Goal: Task Accomplishment & Management: Use online tool/utility

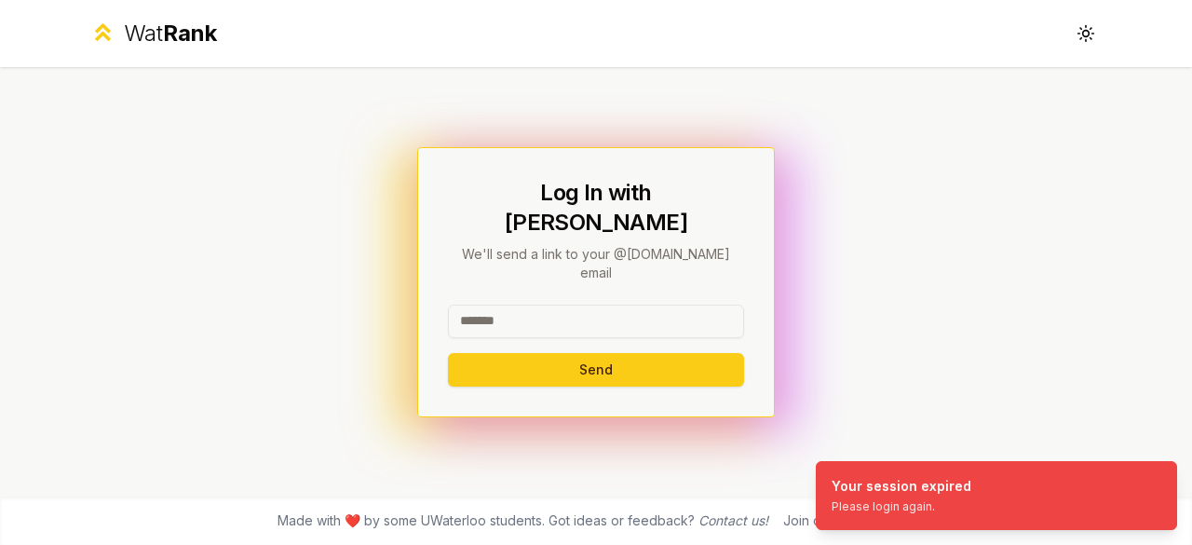
click at [567, 310] on input at bounding box center [596, 321] width 296 height 34
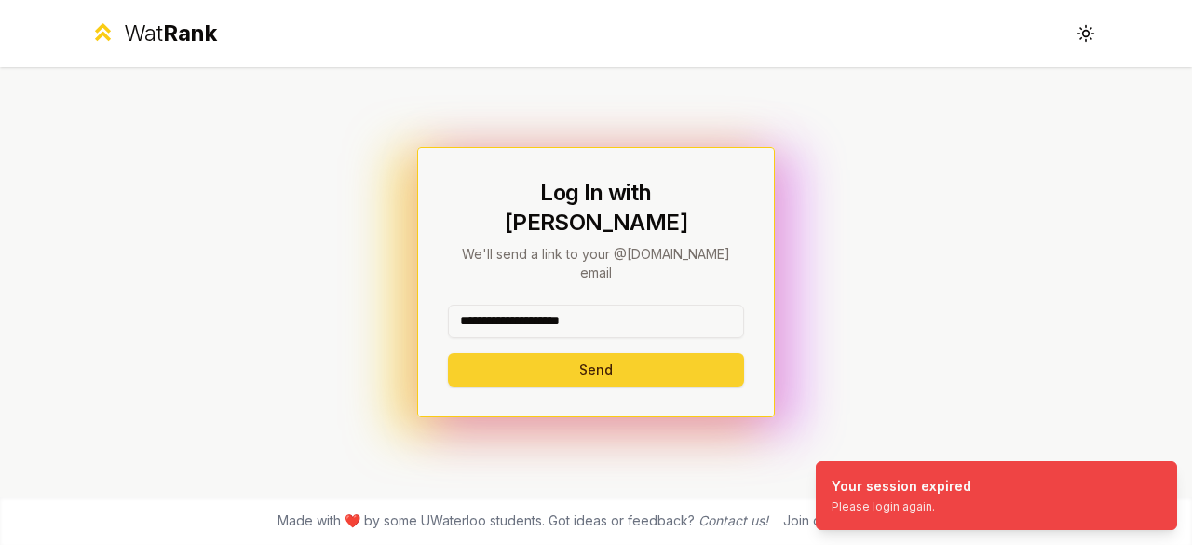
click at [546, 355] on button "Send" at bounding box center [596, 370] width 296 height 34
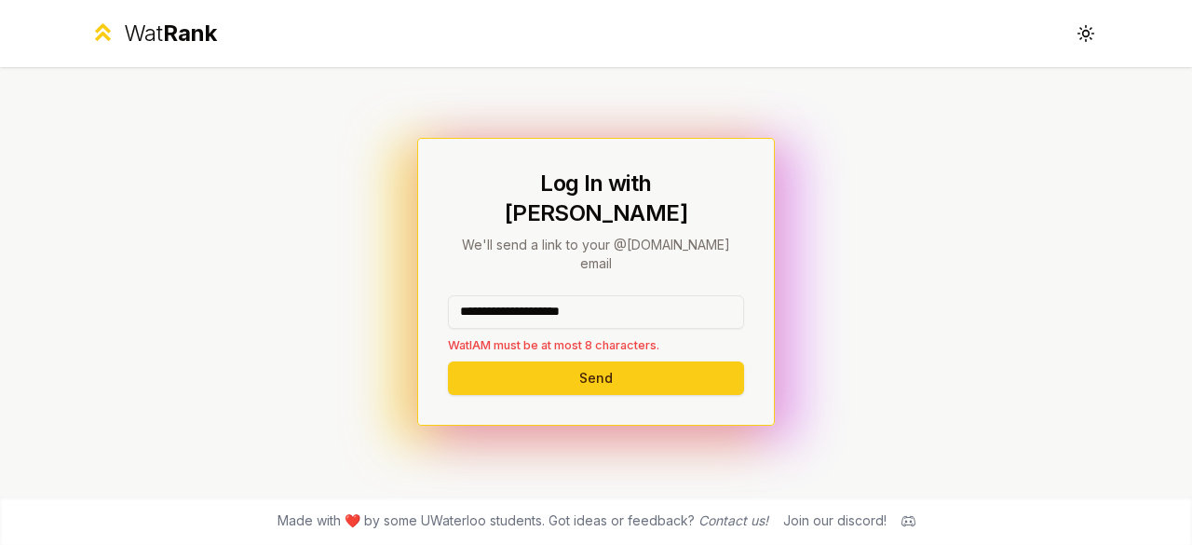
drag, startPoint x: 648, startPoint y: 296, endPoint x: 531, endPoint y: 284, distance: 118.0
click at [531, 295] on input "**********" at bounding box center [596, 312] width 296 height 34
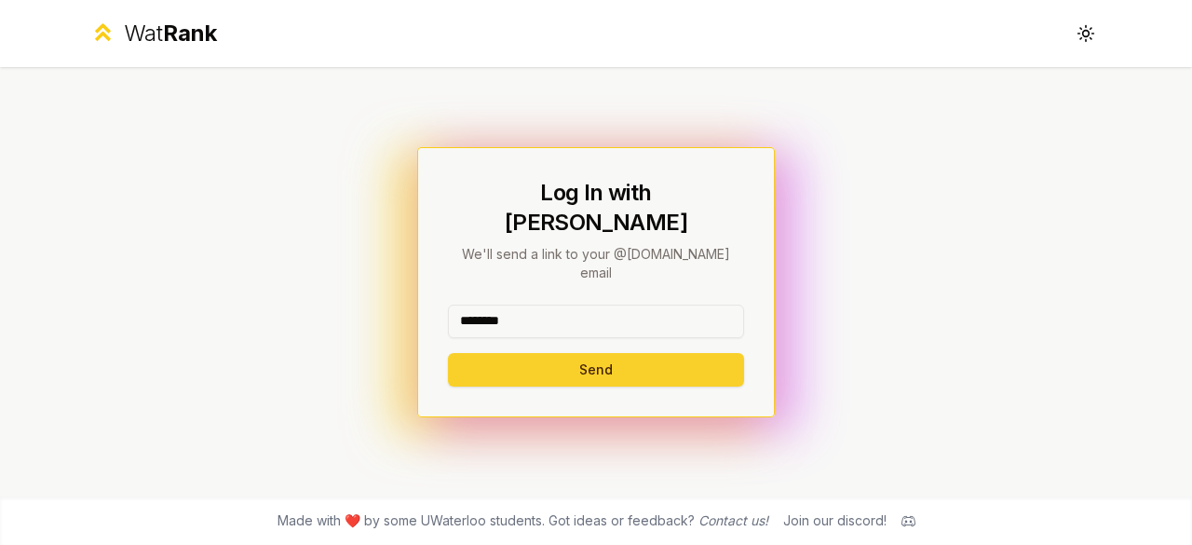
type input "********"
click at [527, 353] on button "Send" at bounding box center [596, 370] width 296 height 34
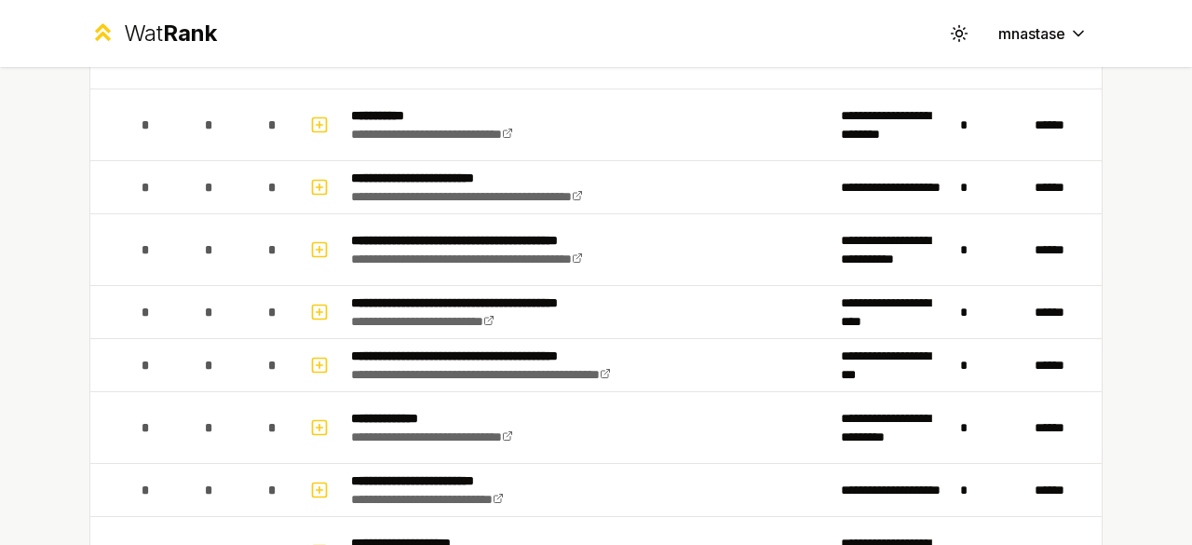
scroll to position [86, 0]
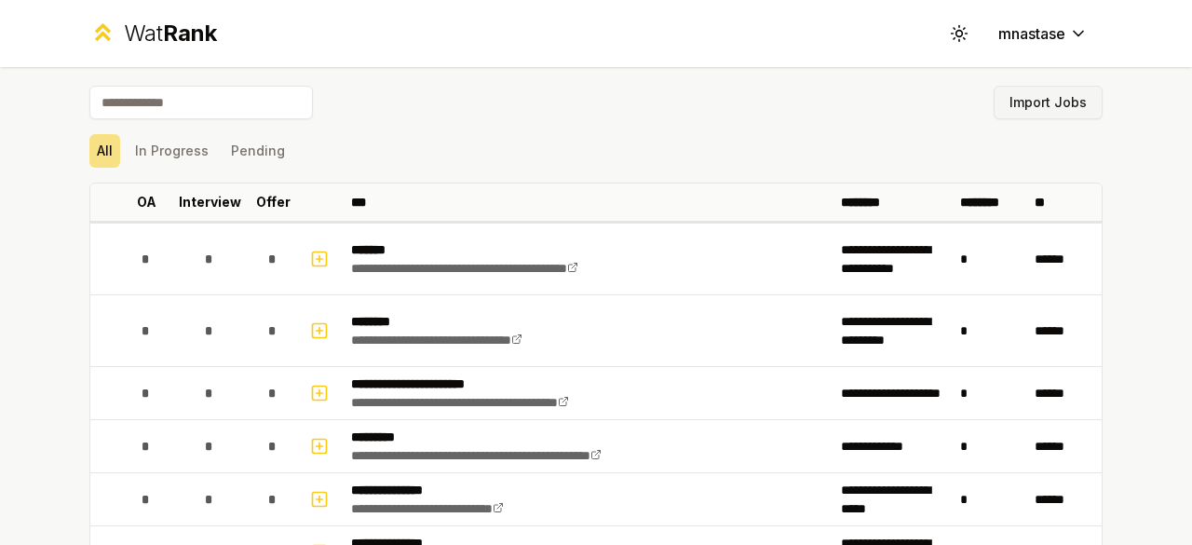
click at [1026, 95] on button "Import Jobs" at bounding box center [1048, 103] width 109 height 34
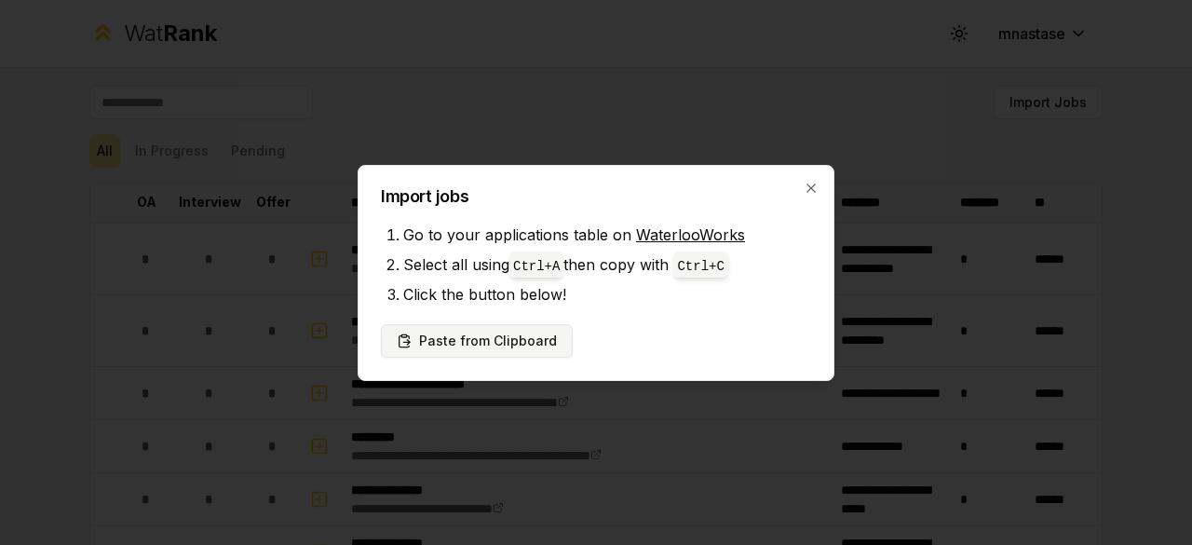
click at [464, 334] on button "Paste from Clipboard" at bounding box center [477, 341] width 192 height 34
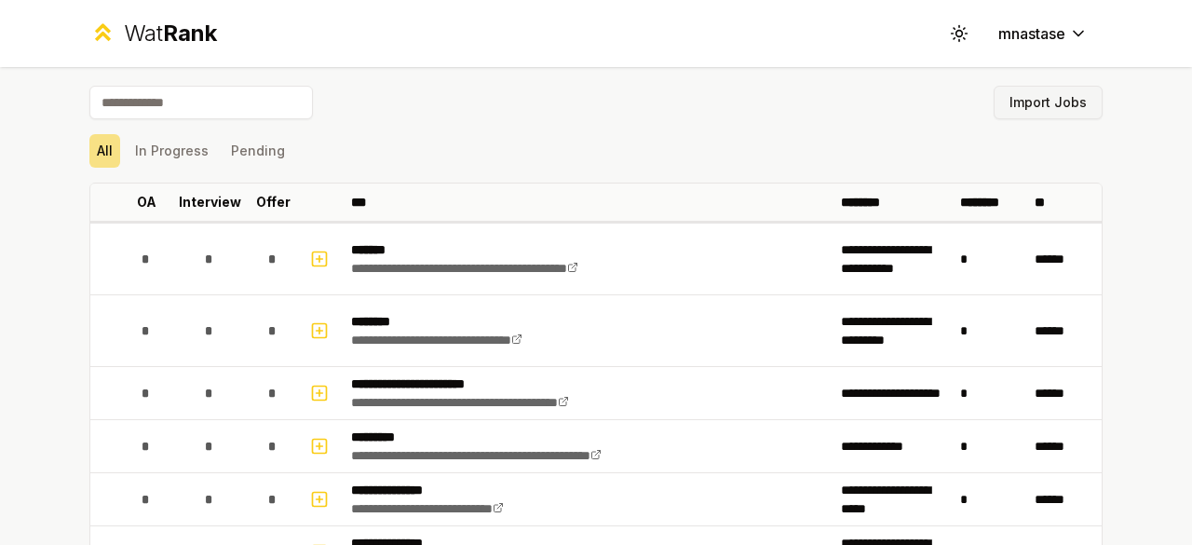
click at [1019, 98] on button "Import Jobs" at bounding box center [1048, 103] width 109 height 34
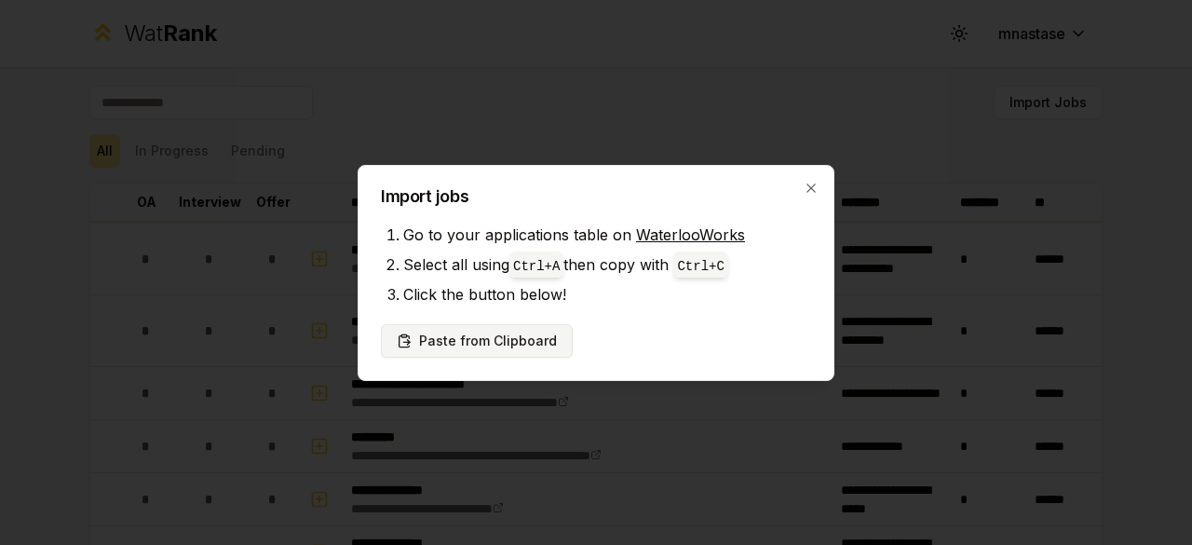
click at [490, 346] on button "Paste from Clipboard" at bounding box center [477, 341] width 192 height 34
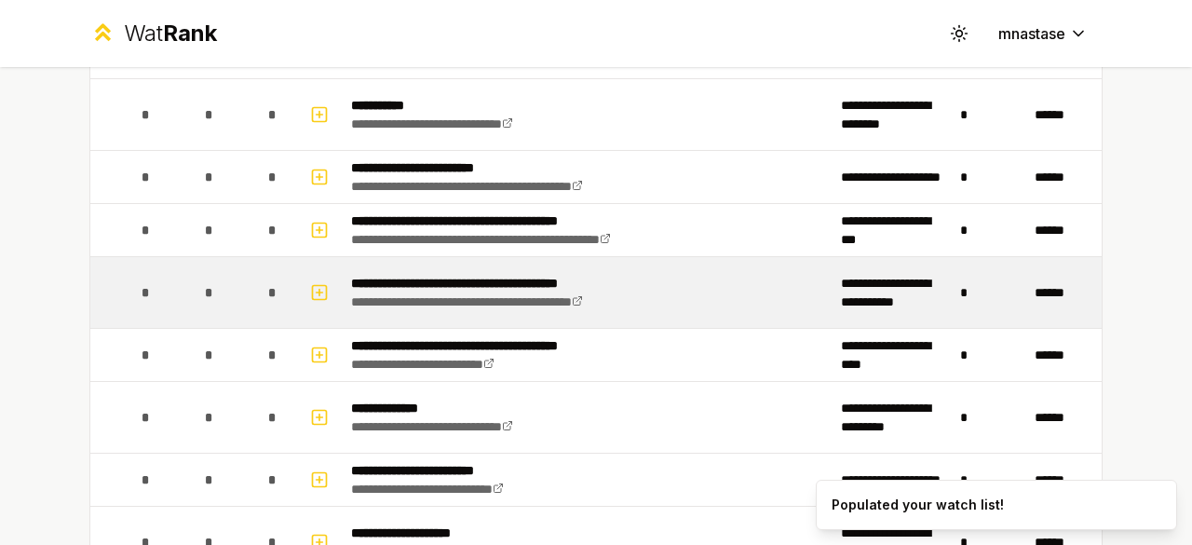
scroll to position [4036, 0]
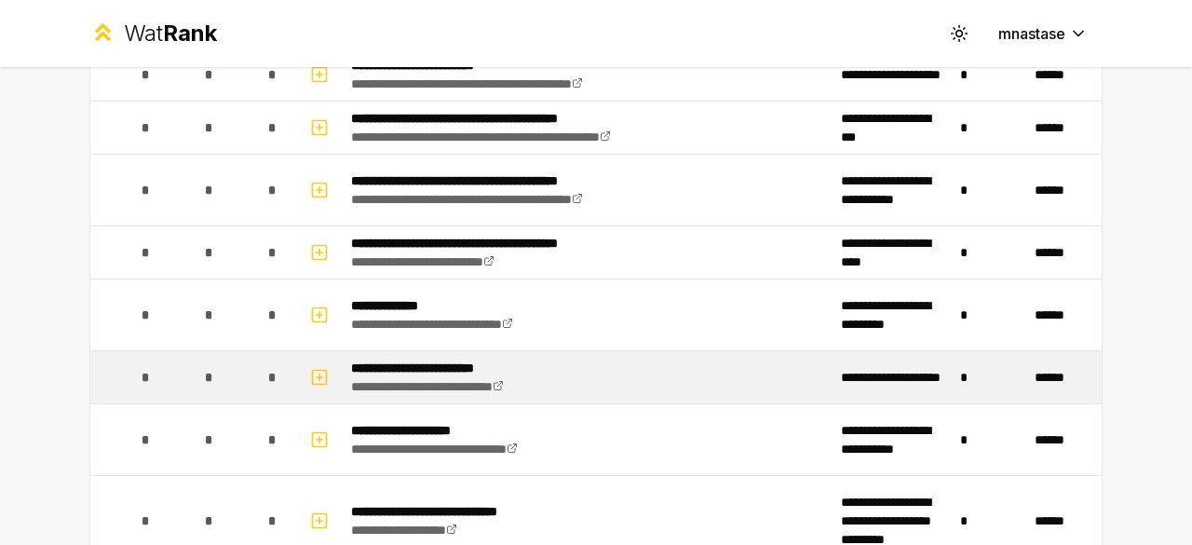
drag, startPoint x: 419, startPoint y: 358, endPoint x: 359, endPoint y: 345, distance: 61.7
click at [359, 359] on p "**********" at bounding box center [453, 368] width 205 height 19
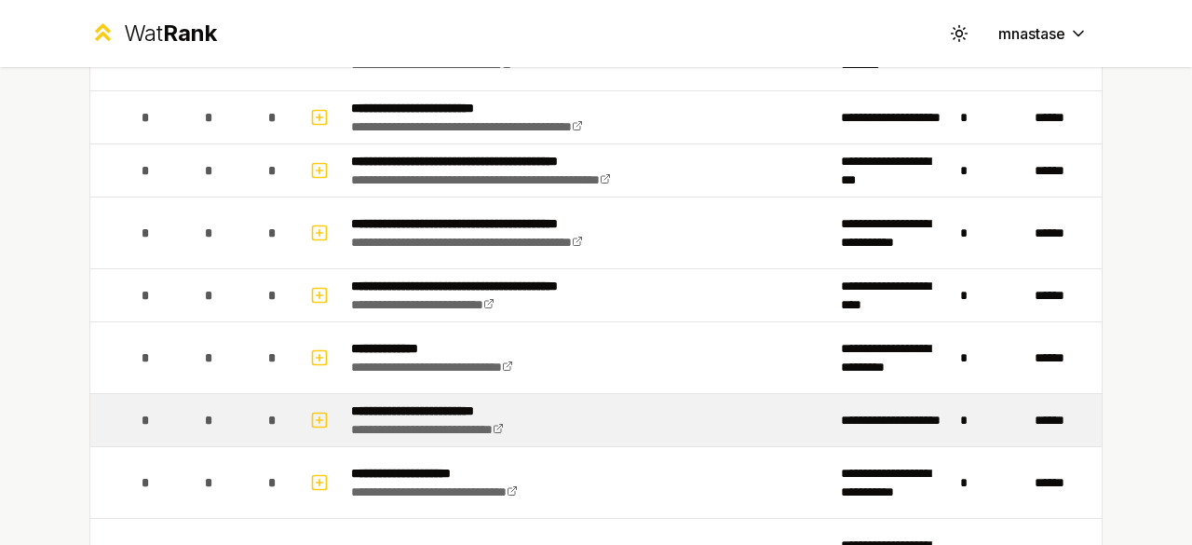
scroll to position [3993, 0]
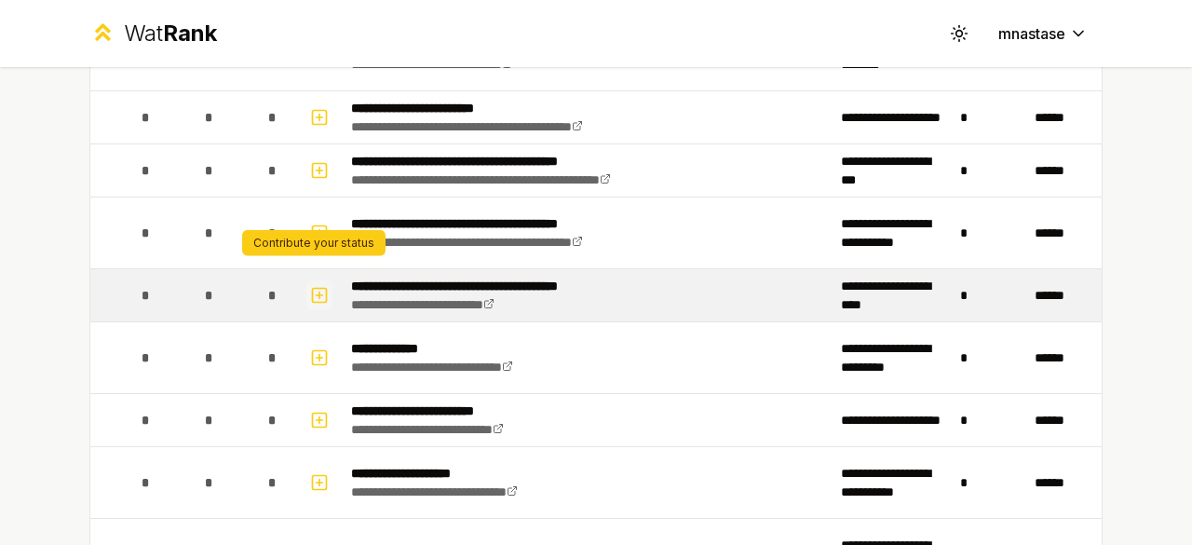
click at [311, 284] on icon "button" at bounding box center [319, 295] width 19 height 22
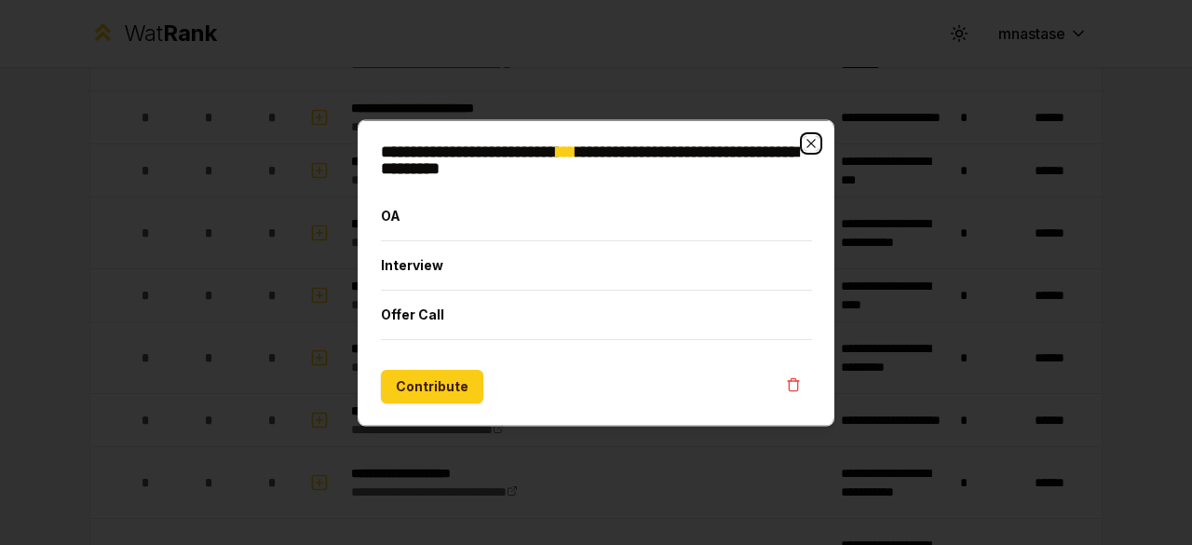
click at [814, 142] on icon "button" at bounding box center [811, 142] width 15 height 15
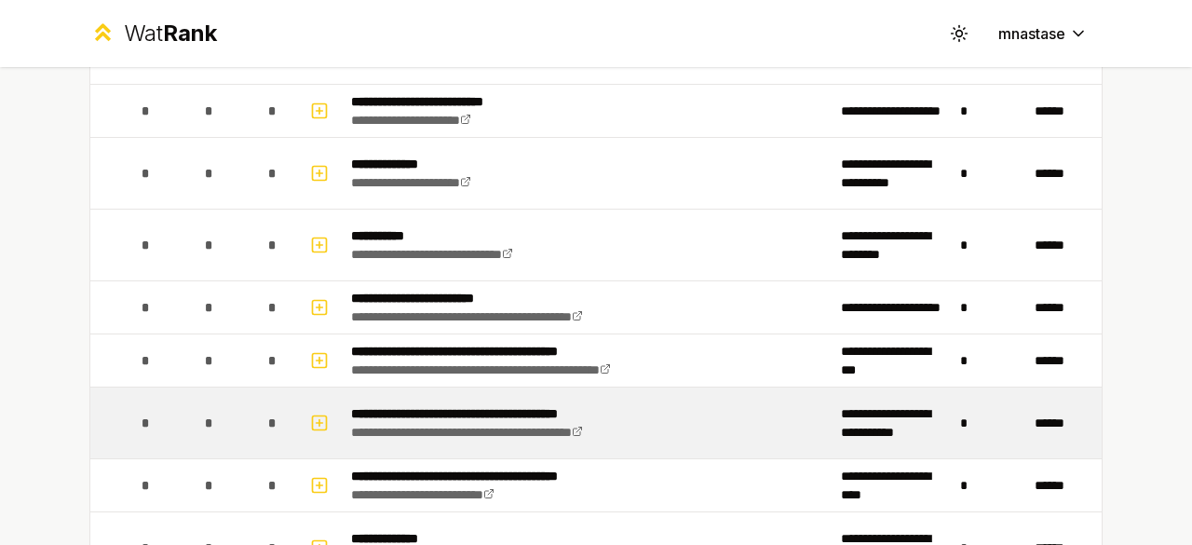
scroll to position [3870, 0]
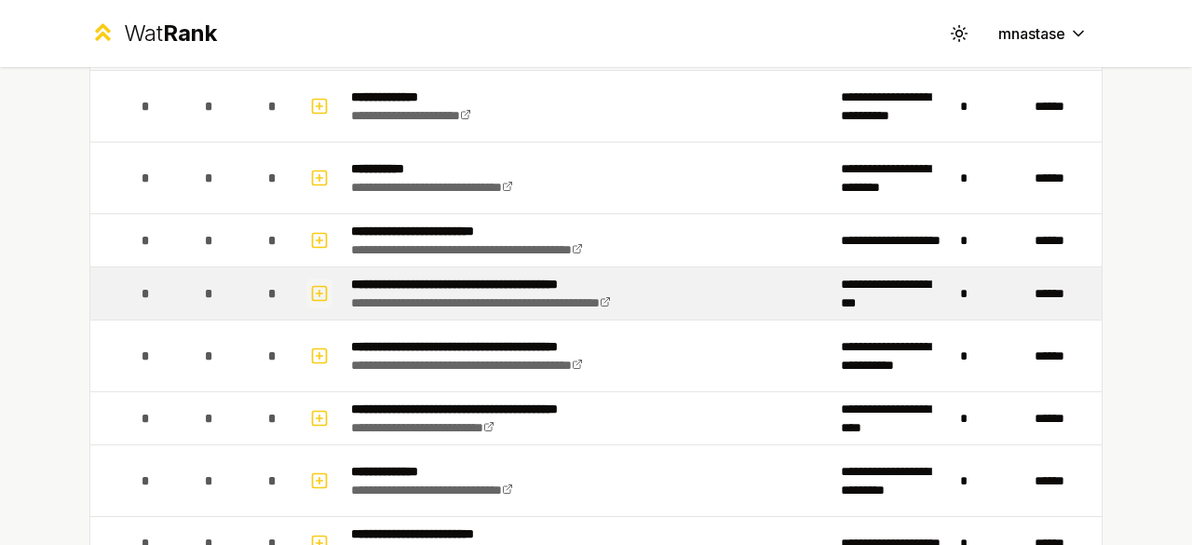
click at [310, 282] on icon "button" at bounding box center [319, 293] width 19 height 22
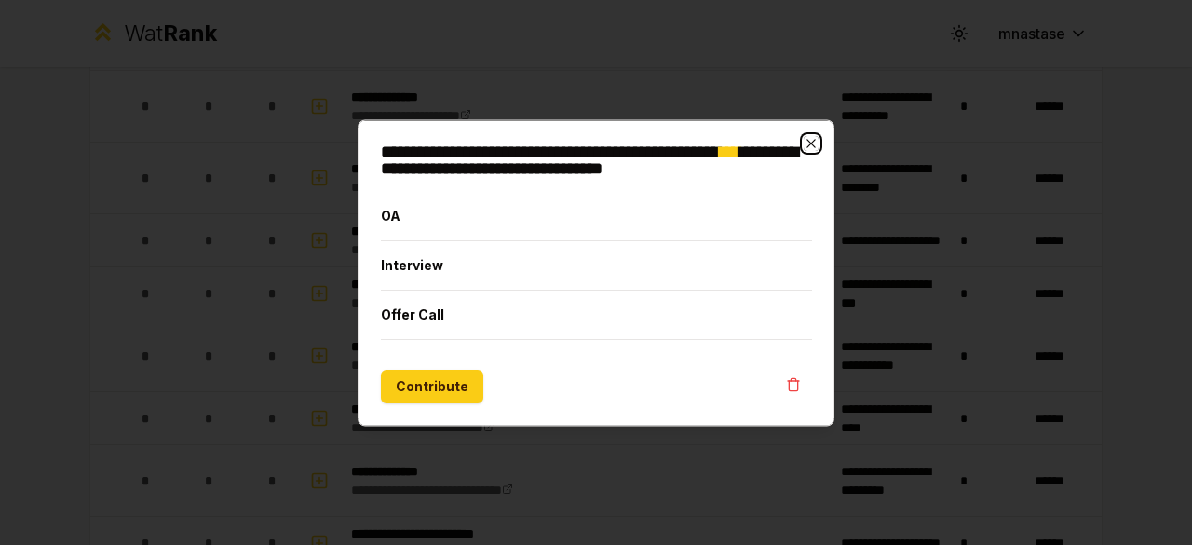
click at [813, 142] on icon "button" at bounding box center [811, 142] width 15 height 15
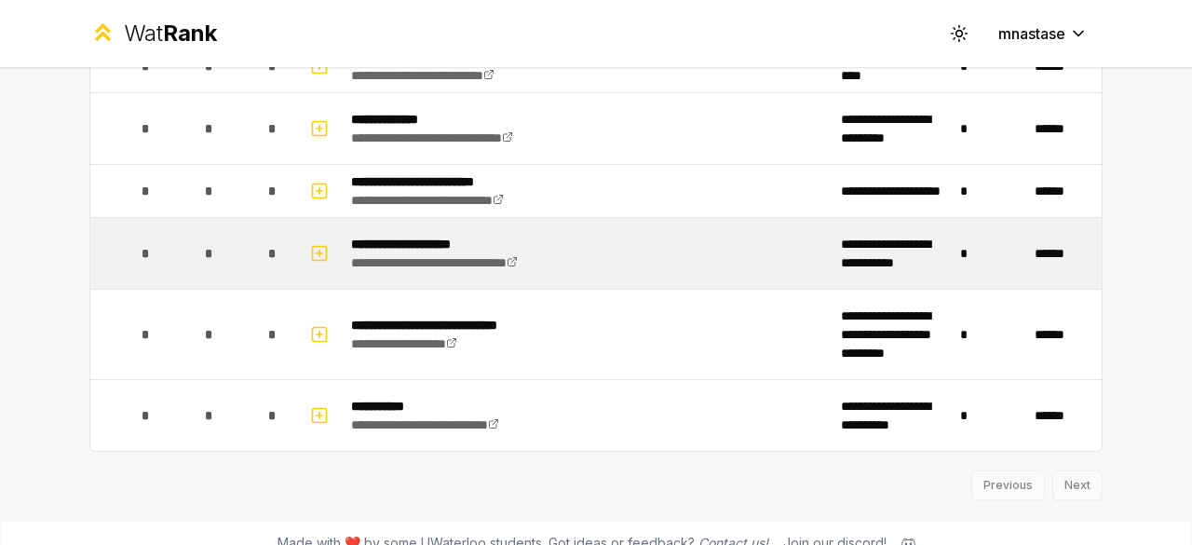
scroll to position [4192, 0]
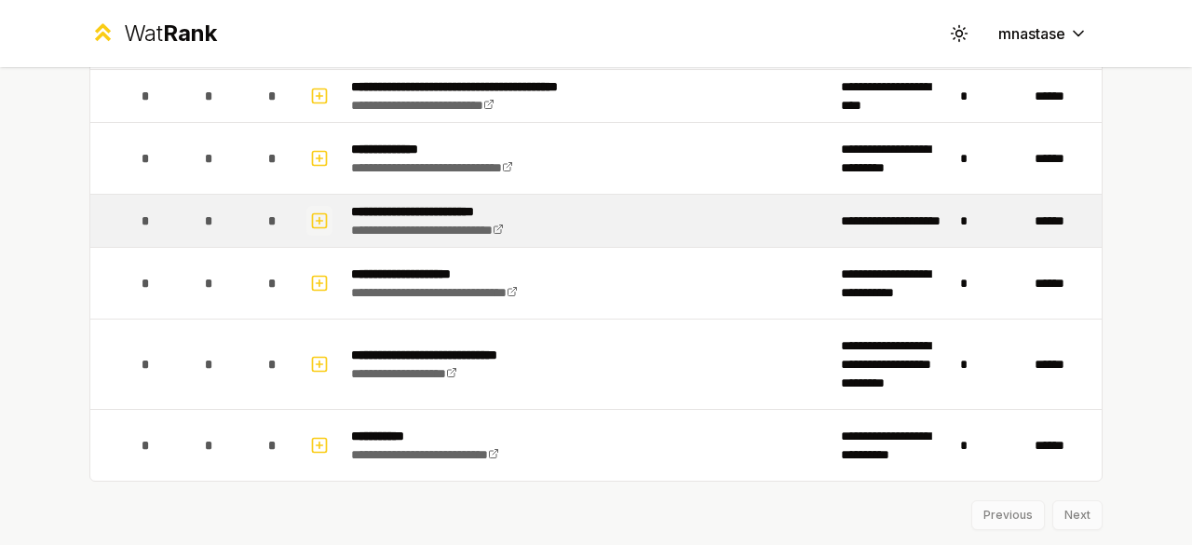
click at [314, 210] on icon "button" at bounding box center [319, 221] width 19 height 22
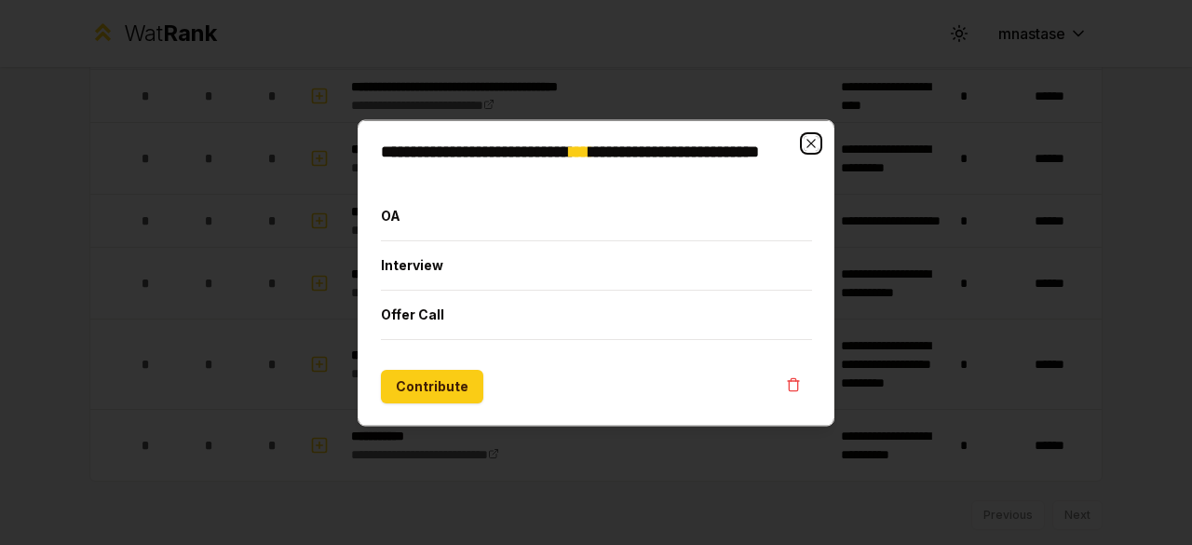
click at [814, 144] on icon "button" at bounding box center [811, 142] width 15 height 15
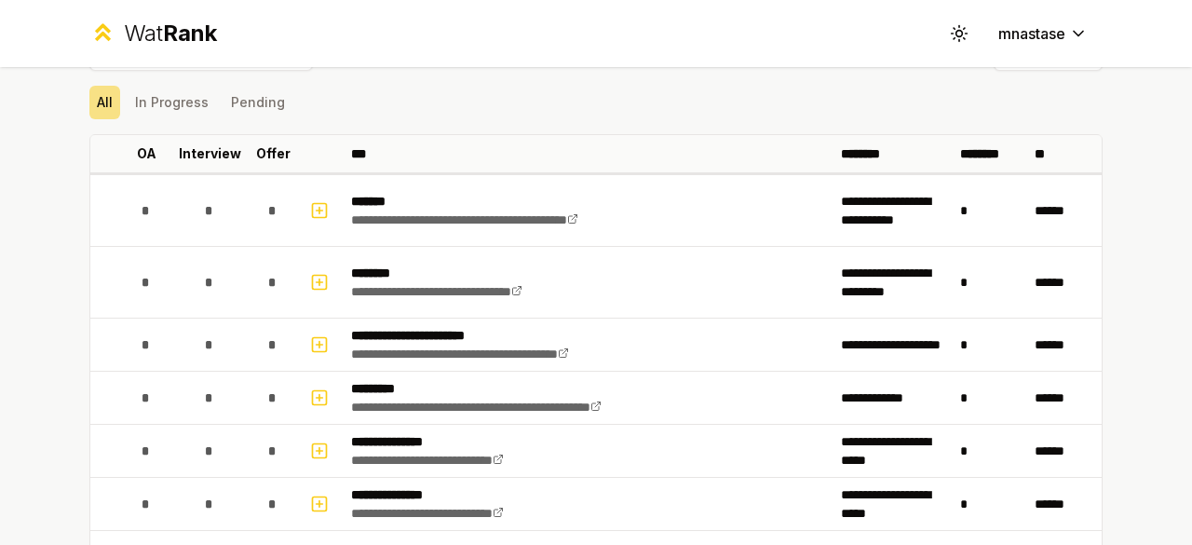
scroll to position [0, 0]
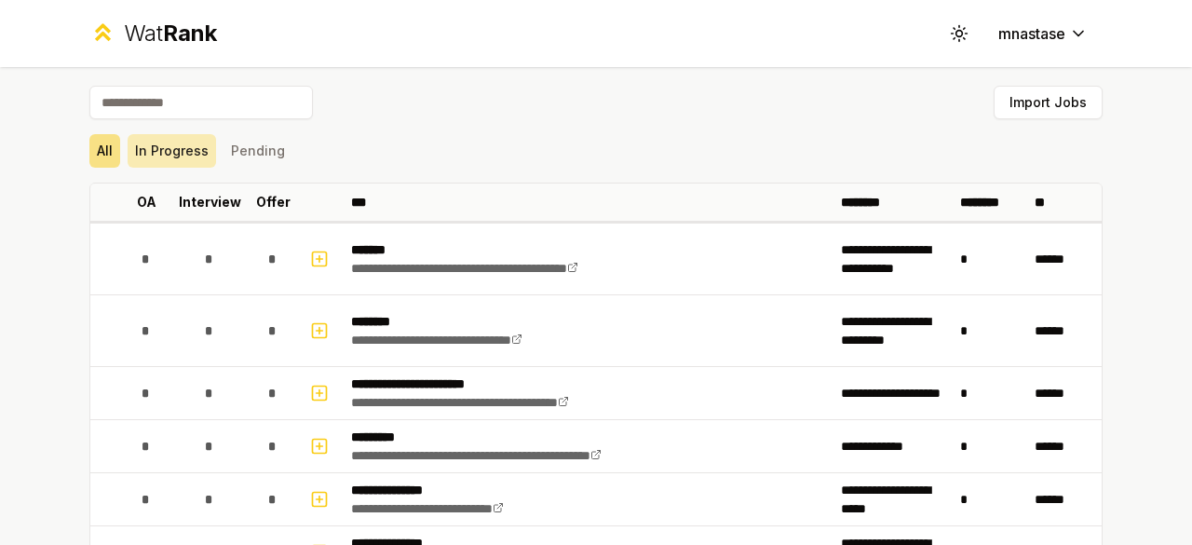
click at [166, 149] on button "In Progress" at bounding box center [172, 151] width 88 height 34
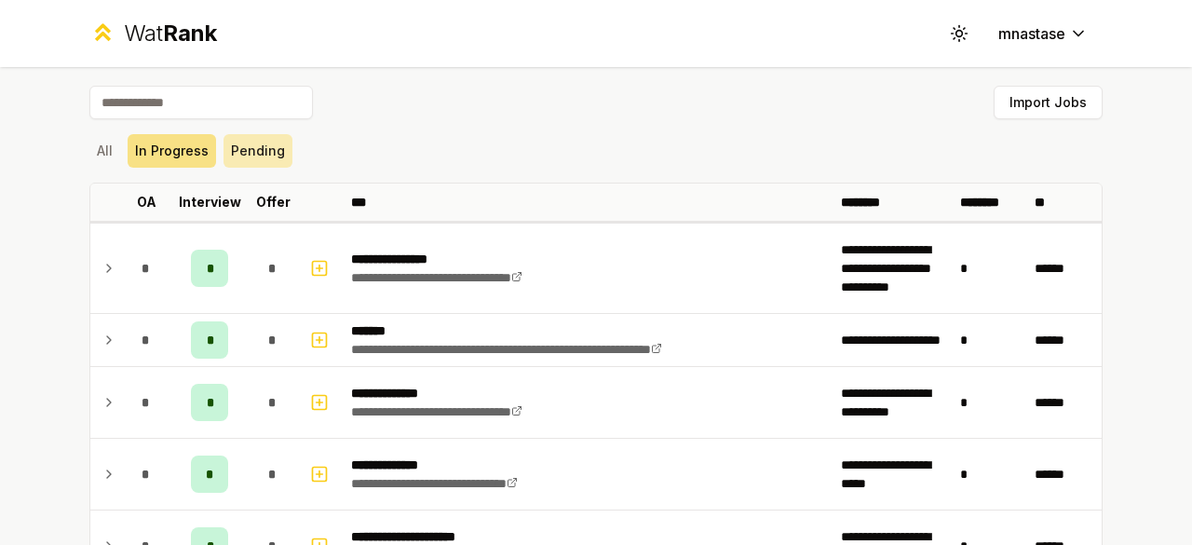
scroll to position [1, 0]
click at [227, 140] on button "Pending" at bounding box center [257, 150] width 69 height 34
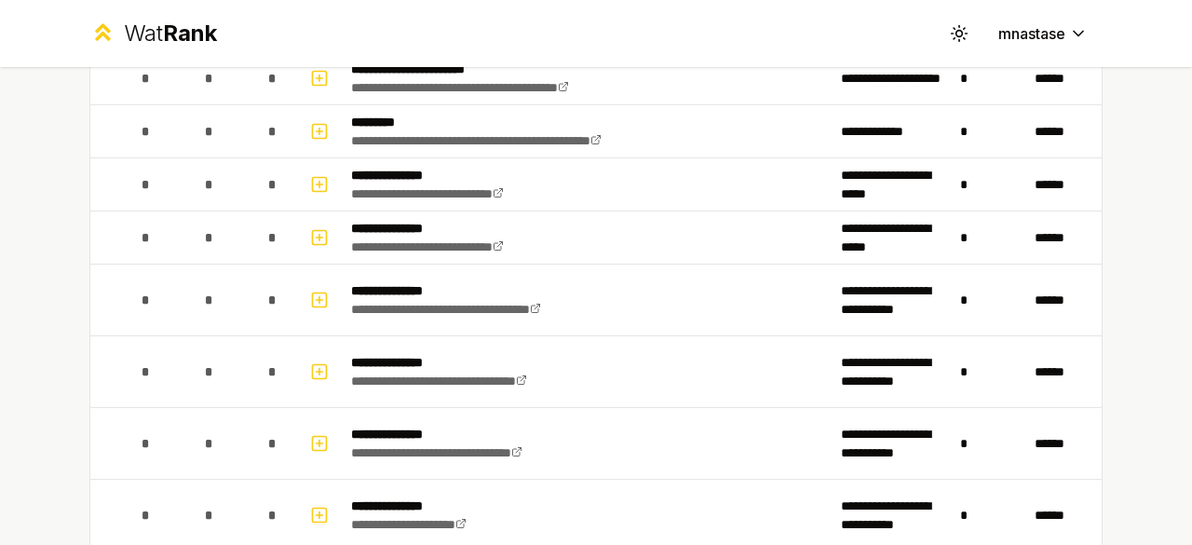
scroll to position [0, 0]
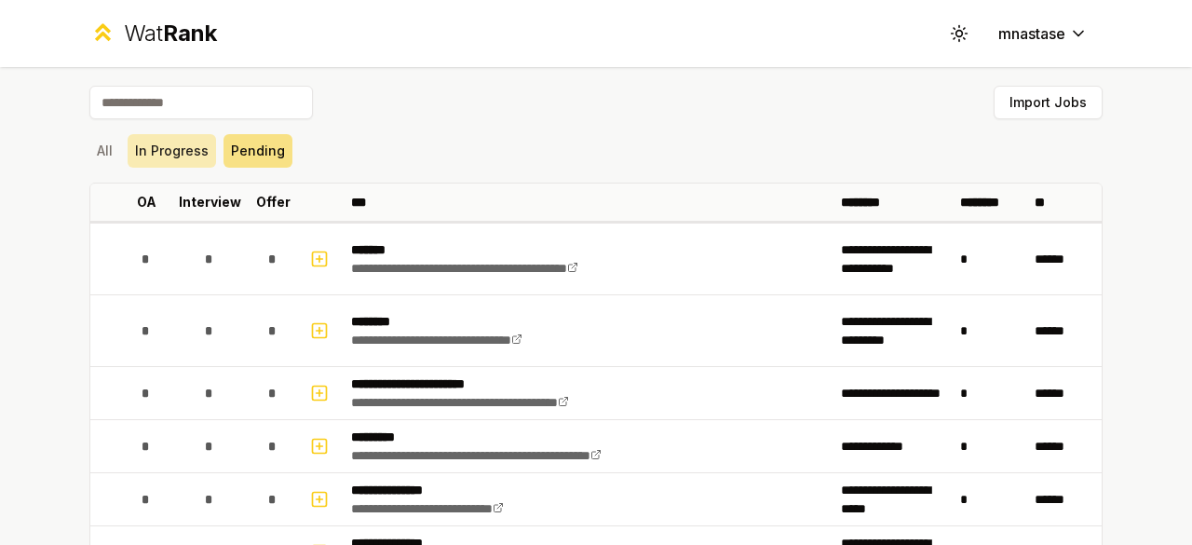
click at [184, 142] on button "In Progress" at bounding box center [172, 151] width 88 height 34
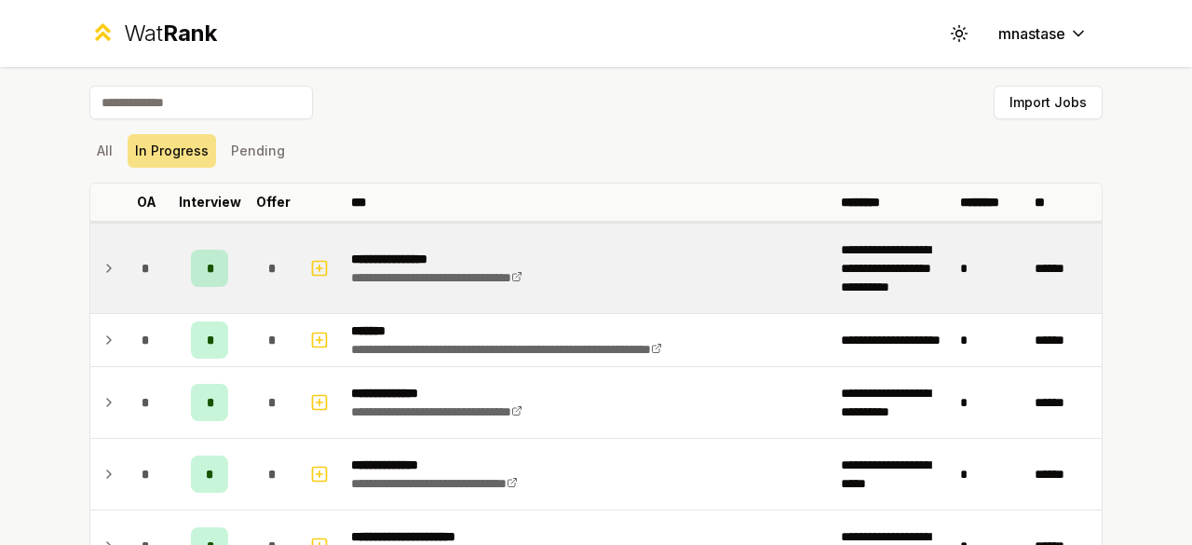
scroll to position [150, 0]
